Goal: Task Accomplishment & Management: Complete application form

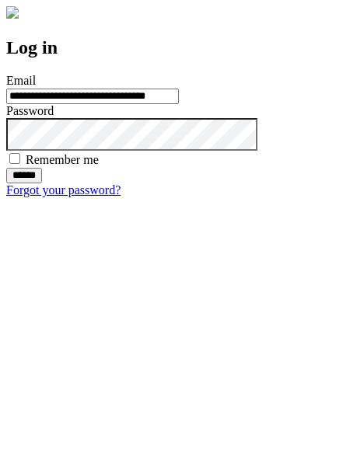
type input "**********"
click at [42, 184] on input "******" at bounding box center [24, 176] width 36 height 16
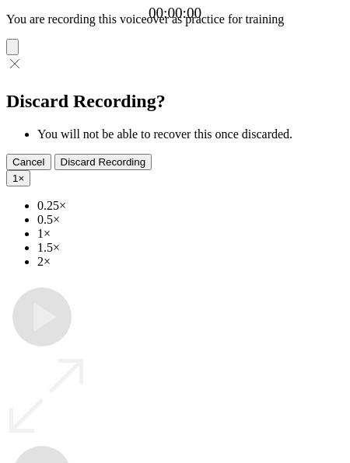
type input "**********"
